Goal: Feedback & Contribution: Contribute content

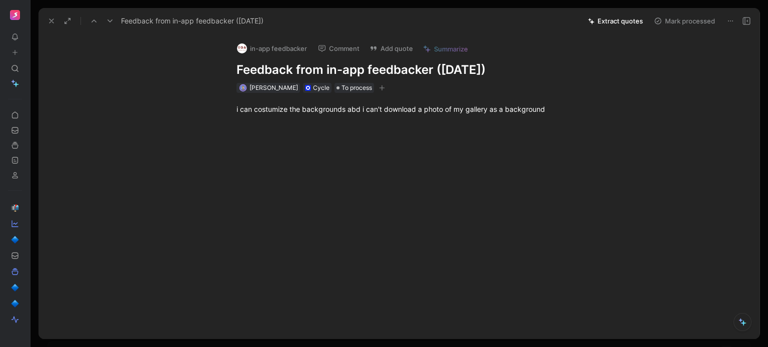
click at [49, 19] on use at bounding box center [51, 21] width 4 height 4
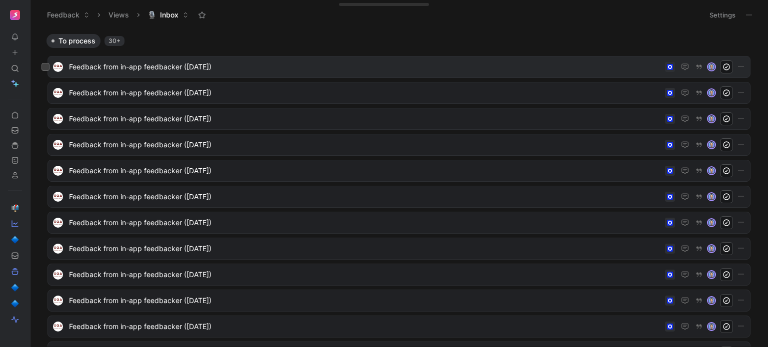
click at [91, 68] on span "Feedback from in-app feedbacker ([DATE])" at bounding box center [365, 67] width 592 height 12
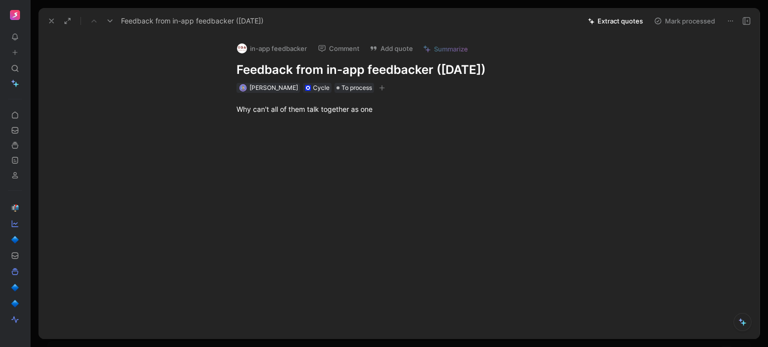
click at [16, 52] on use at bounding box center [15, 52] width 4 height 4
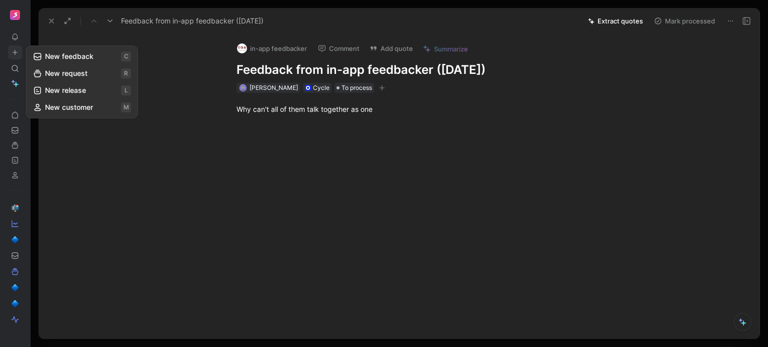
click at [70, 58] on button "New feedback c" at bounding box center [81, 56] width 107 height 17
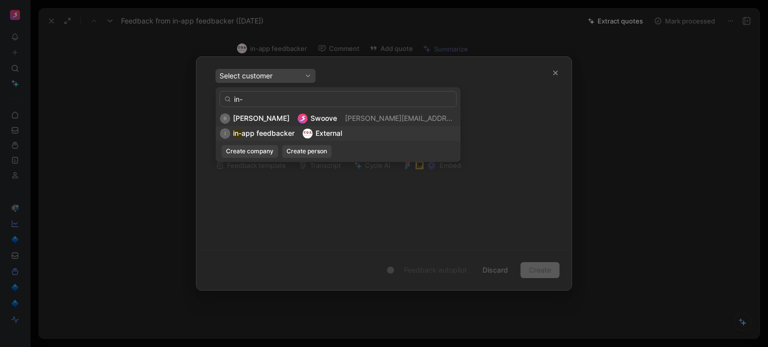
type input "in-"
click at [248, 137] on span "app feedbacker" at bounding box center [267, 133] width 53 height 8
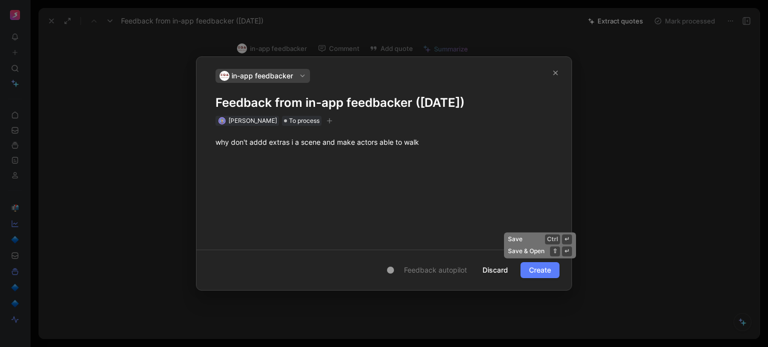
click at [530, 269] on span "Create" at bounding box center [540, 270] width 22 height 12
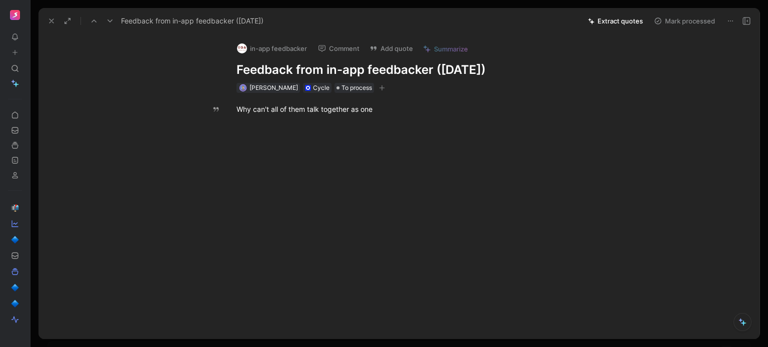
click at [52, 20] on icon at bounding box center [51, 21] width 8 height 8
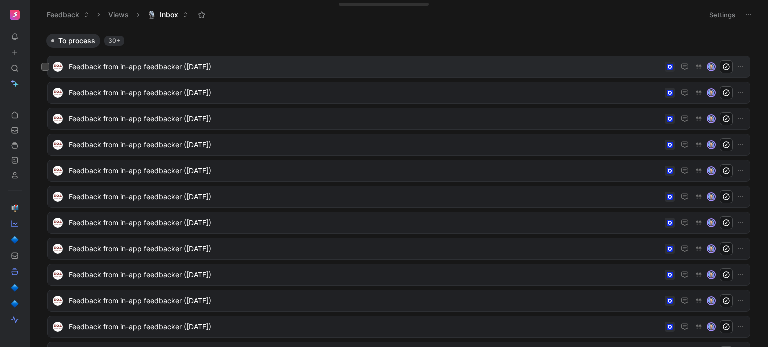
click at [104, 69] on span "Feedback from in-app feedbacker ([DATE])" at bounding box center [365, 67] width 592 height 12
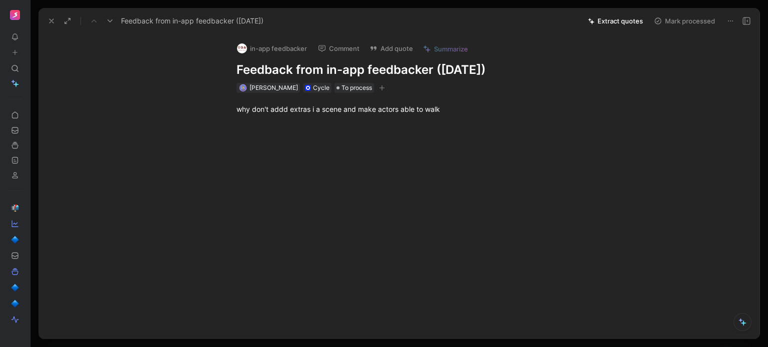
click at [20, 49] on button at bounding box center [15, 52] width 14 height 14
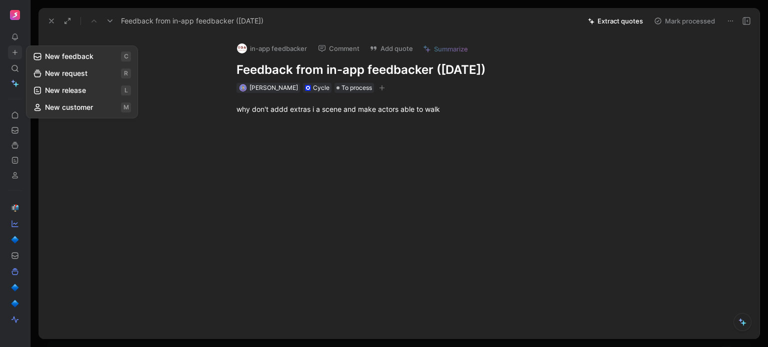
click at [31, 51] on button "New feedback c" at bounding box center [81, 56] width 107 height 17
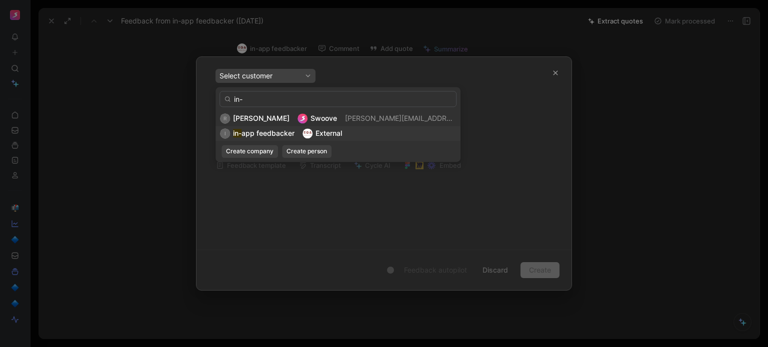
type input "in-"
click at [248, 133] on span "app feedbacker" at bounding box center [267, 133] width 53 height 8
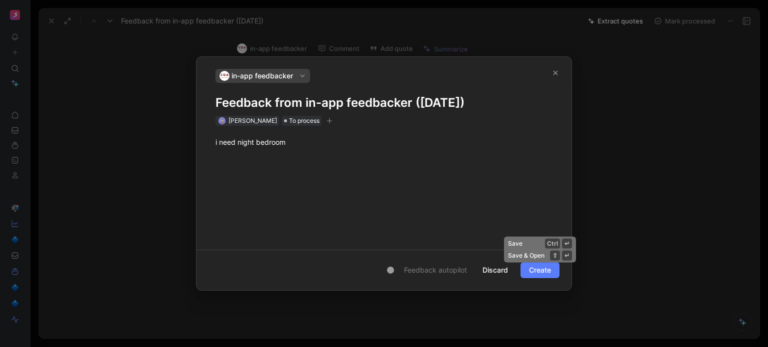
click at [521, 272] on button "Create" at bounding box center [539, 270] width 39 height 16
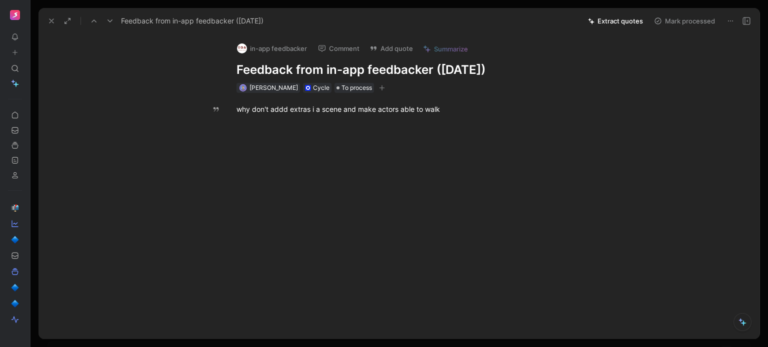
click at [13, 52] on use at bounding box center [15, 52] width 4 height 4
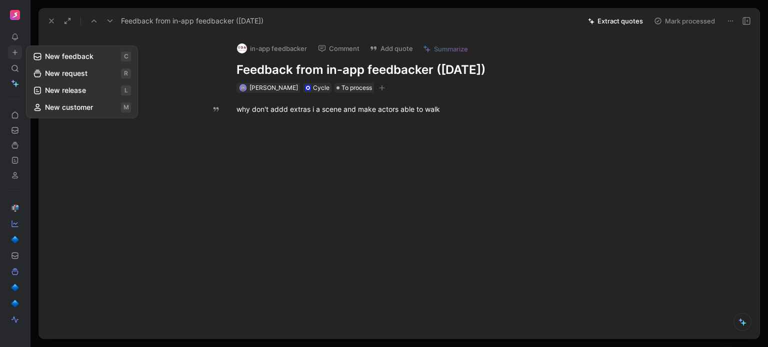
click at [46, 53] on button "New feedback c" at bounding box center [81, 56] width 107 height 17
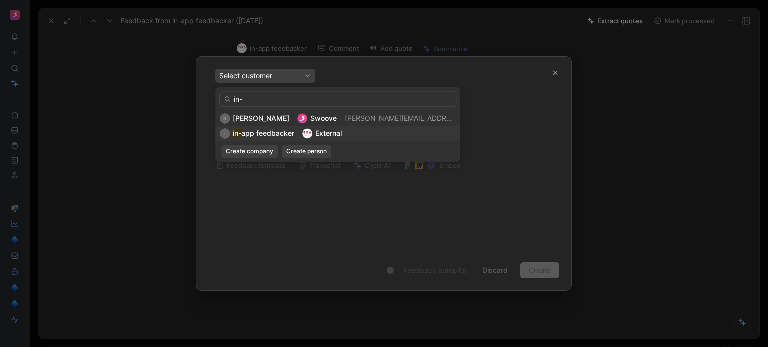
type input "in-"
click at [224, 126] on div "i in- app feedbacker External" at bounding box center [337, 133] width 245 height 15
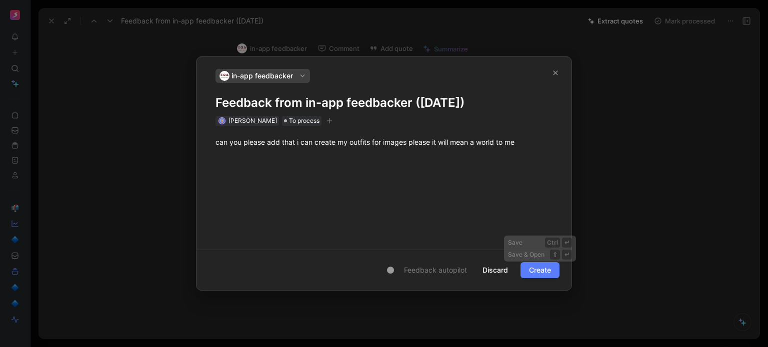
click at [535, 271] on span "Create" at bounding box center [540, 270] width 22 height 12
